Goal: Task Accomplishment & Management: Use online tool/utility

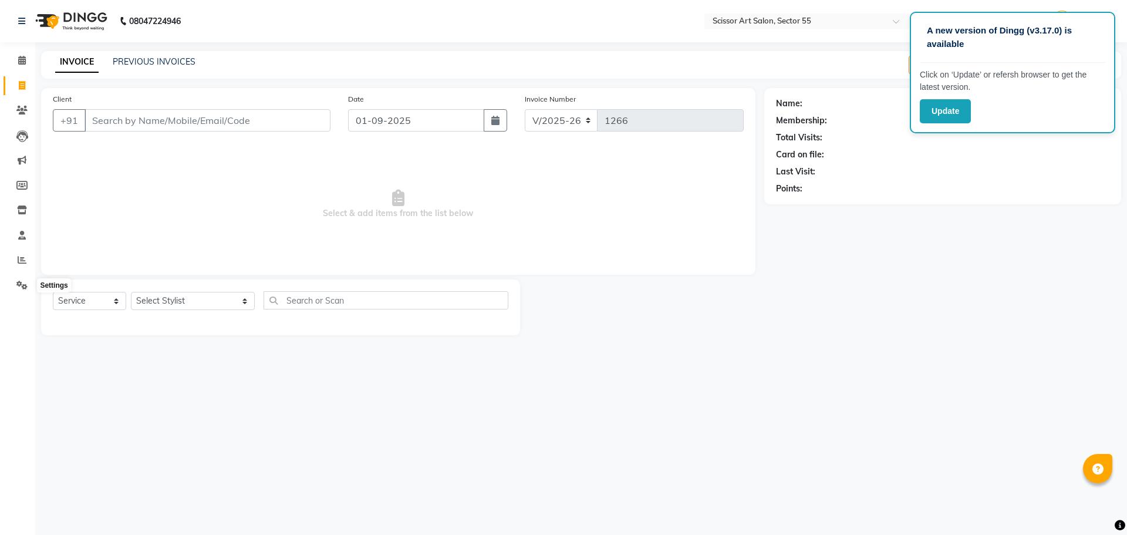
select select "4753"
select select "service"
click at [21, 285] on icon at bounding box center [21, 285] width 11 height 9
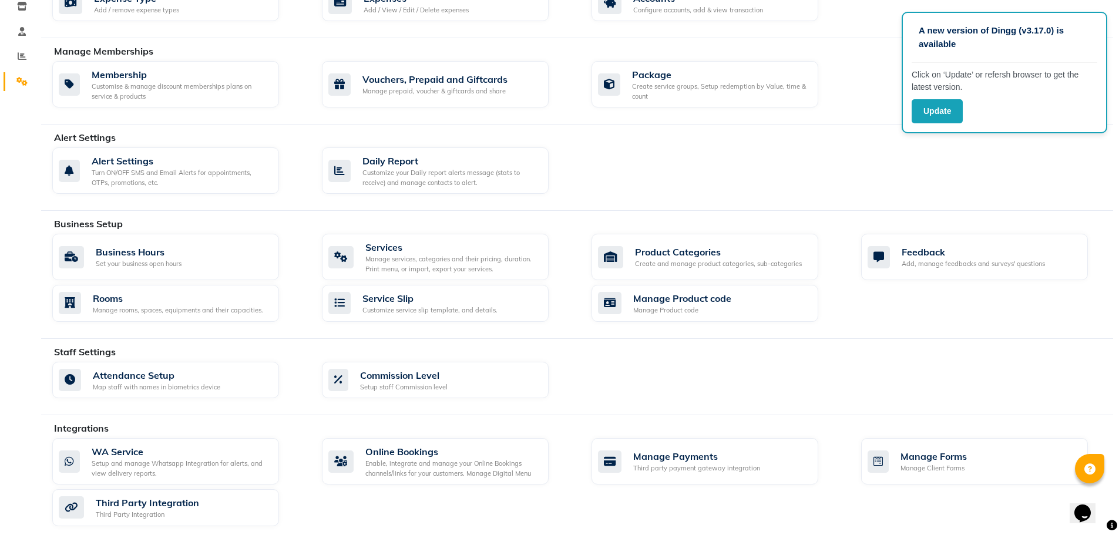
scroll to position [213, 0]
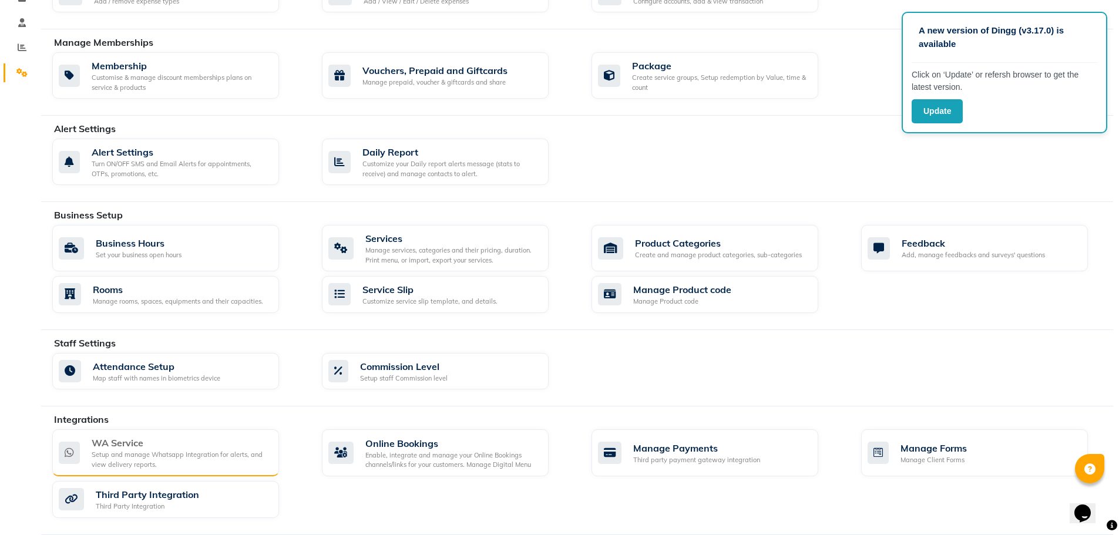
click at [148, 455] on div "Setup and manage Whatsapp Integration for alerts, and view delivery reports." at bounding box center [181, 459] width 178 height 19
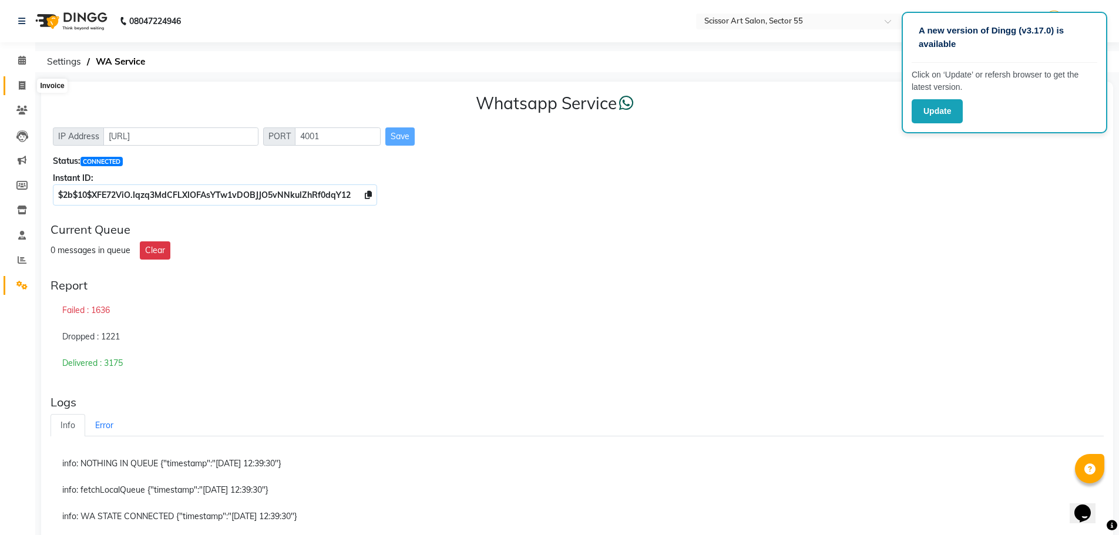
click at [15, 82] on span at bounding box center [22, 86] width 21 height 14
select select "service"
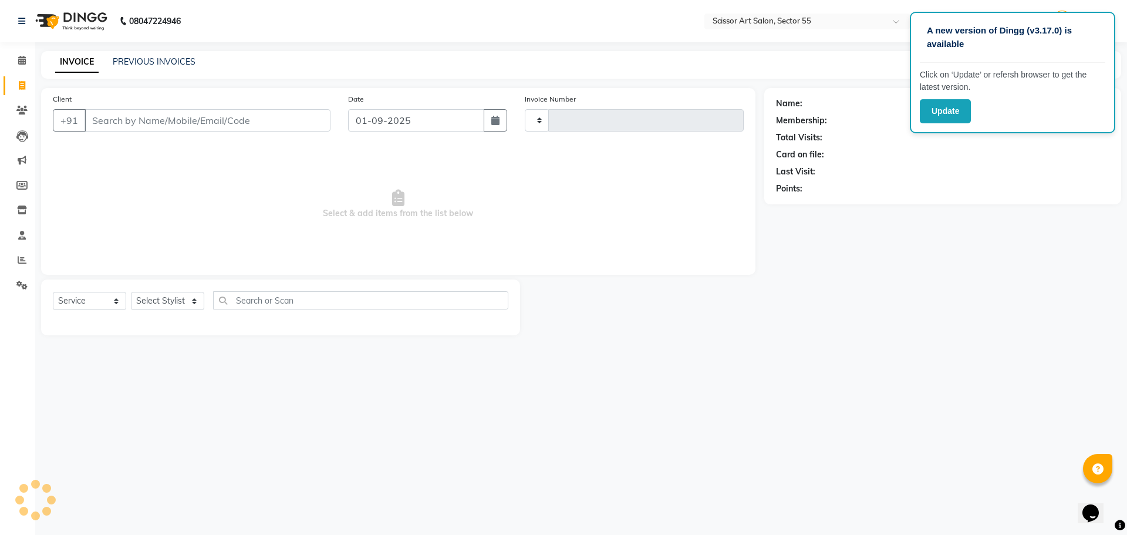
type input "1266"
select select "4753"
